Goal: Information Seeking & Learning: Learn about a topic

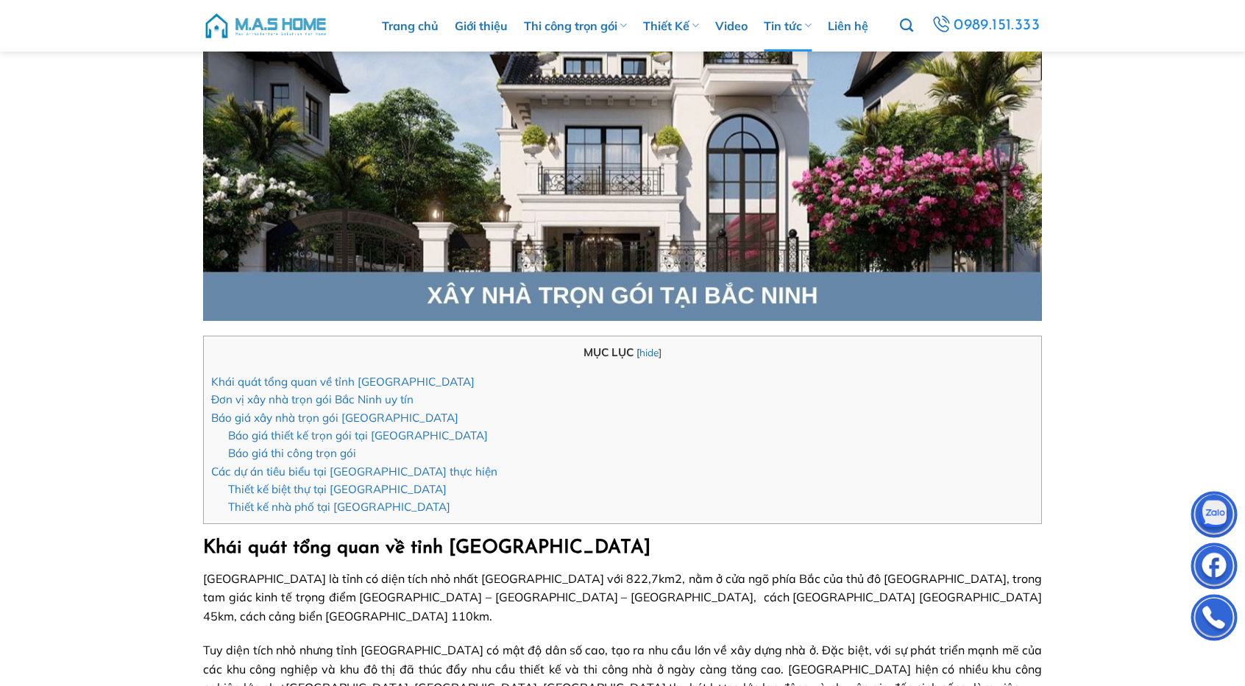
scroll to position [221, 0]
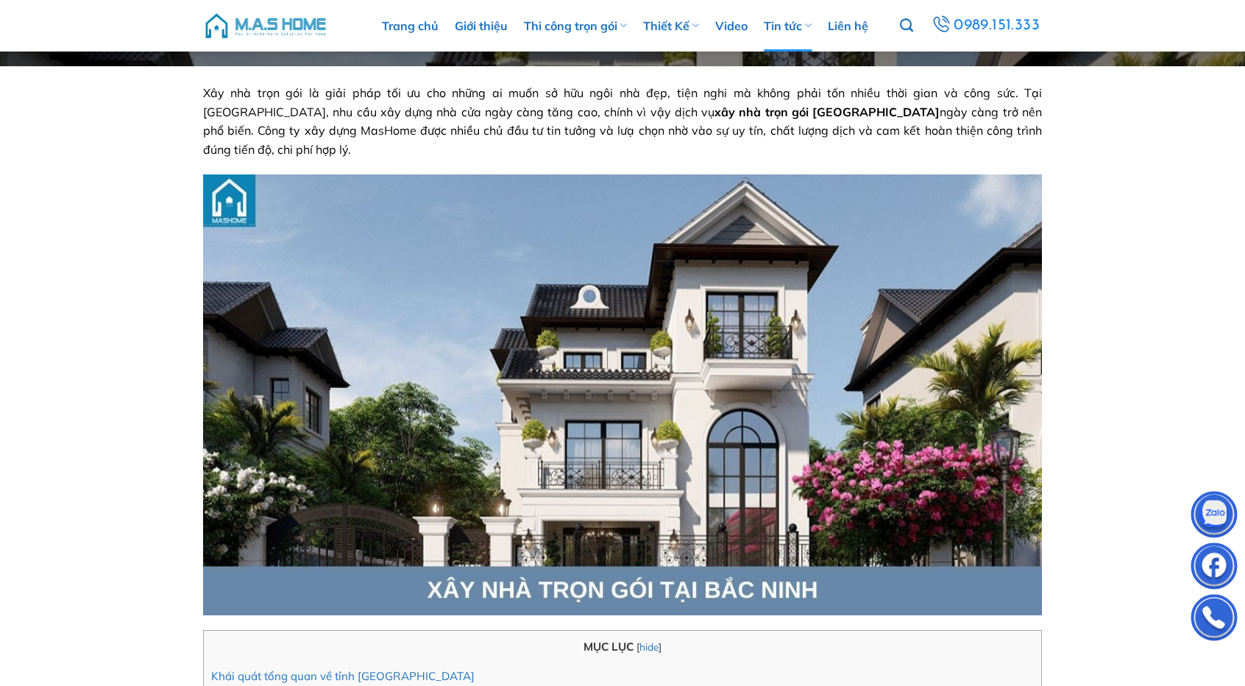
click at [359, 102] on span "Xây nhà trọn gói là giải pháp tối ưu cho những ai muốn sở hữu ngôi nhà đẹp, tiệ…" at bounding box center [622, 120] width 839 height 71
click at [274, 129] on span "Xây nhà trọn gói là giải pháp tối ưu cho những ai muốn sở hữu ngôi nhà đẹp, tiệ…" at bounding box center [622, 120] width 839 height 71
click at [203, 99] on span "Xây nhà trọn gói là giải pháp tối ưu cho những ai muốn sở hữu ngôi nhà đẹp, tiệ…" at bounding box center [622, 120] width 839 height 71
click at [809, 159] on p "Xây nhà trọn gói là giải pháp tối ưu cho những ai muốn sở hữu ngôi nhà đẹp, tiệ…" at bounding box center [622, 121] width 839 height 75
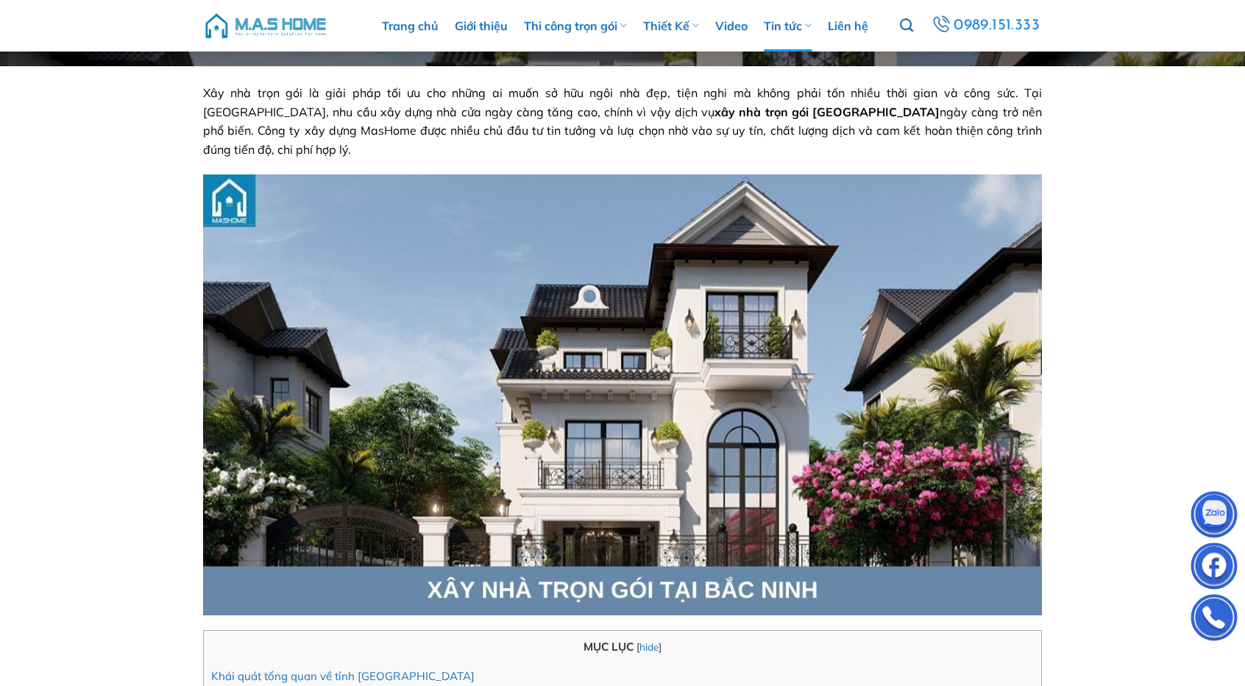
click at [809, 159] on p "Xây nhà trọn gói là giải pháp tối ưu cho những ai muốn sở hữu ngôi nhà đẹp, tiệ…" at bounding box center [622, 121] width 839 height 75
click at [615, 149] on span "Xây nhà trọn gói là giải pháp tối ưu cho những ai muốn sở hữu ngôi nhà đẹp, tiệ…" at bounding box center [622, 120] width 839 height 71
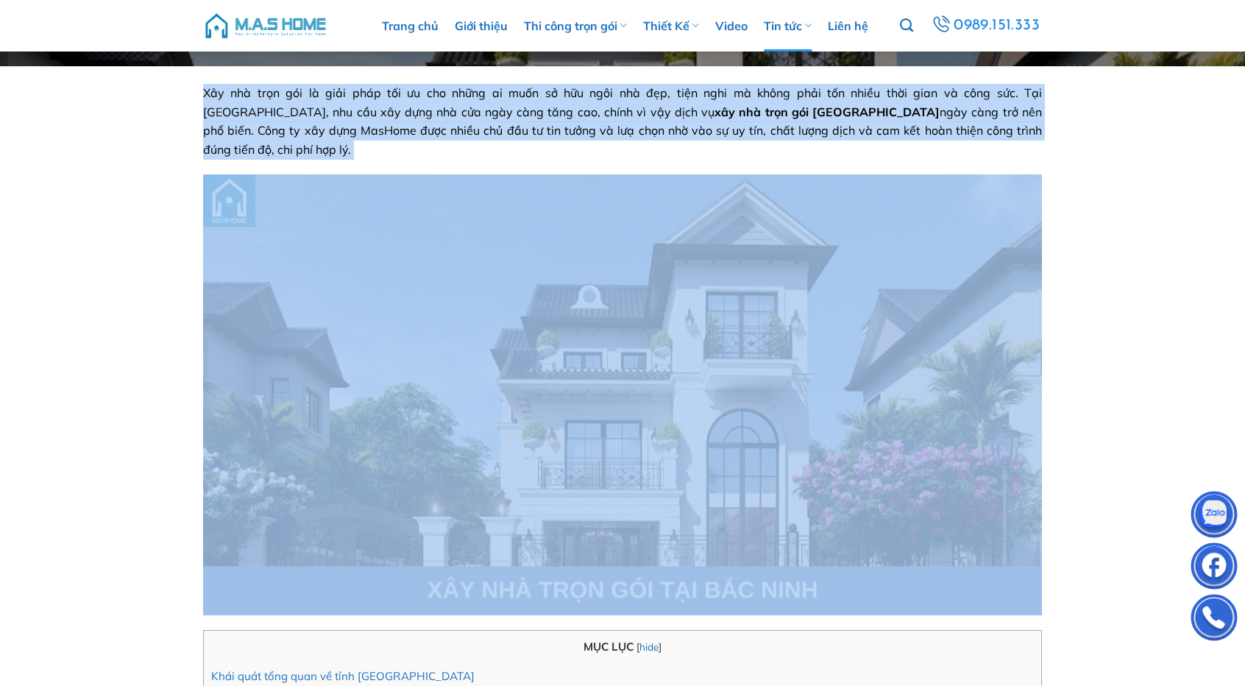
click at [615, 149] on span "Xây nhà trọn gói là giải pháp tối ưu cho những ai muốn sở hữu ngôi nhà đẹp, tiệ…" at bounding box center [622, 120] width 839 height 71
